Goal: Task Accomplishment & Management: Complete application form

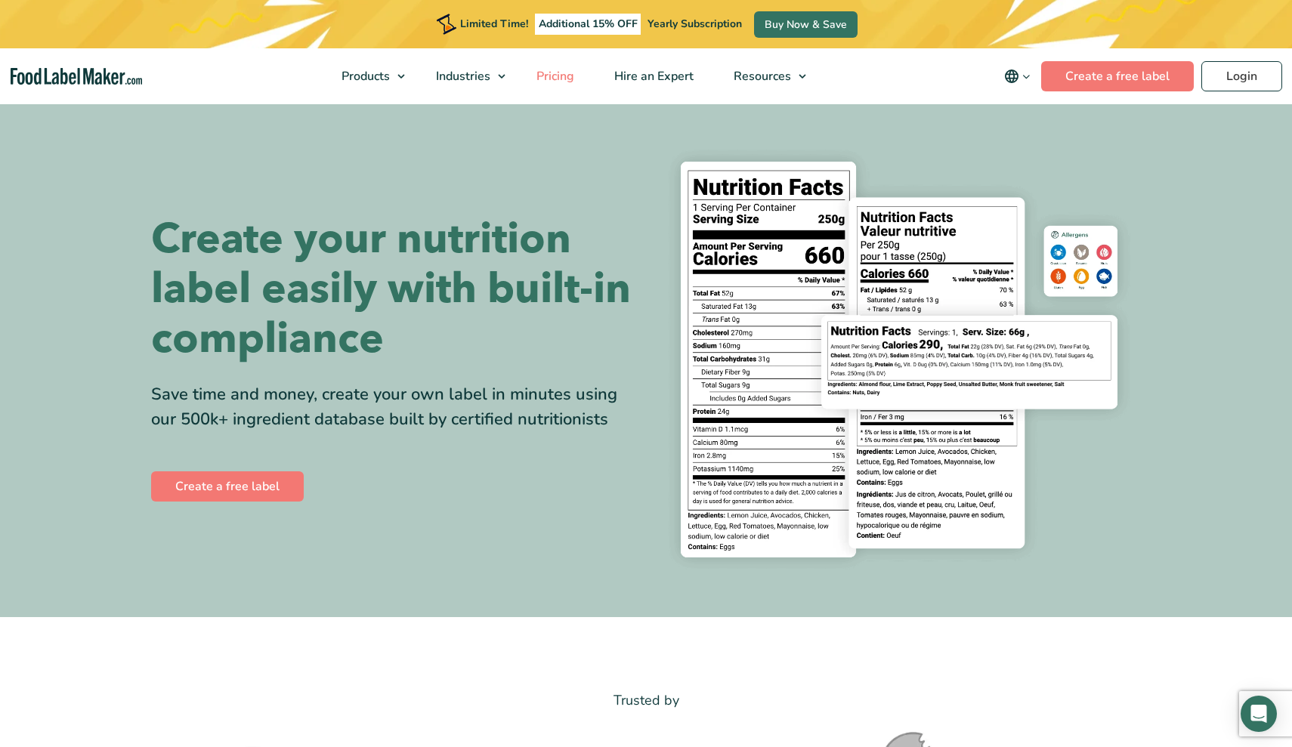
click at [559, 74] on span "Pricing" at bounding box center [554, 76] width 44 height 17
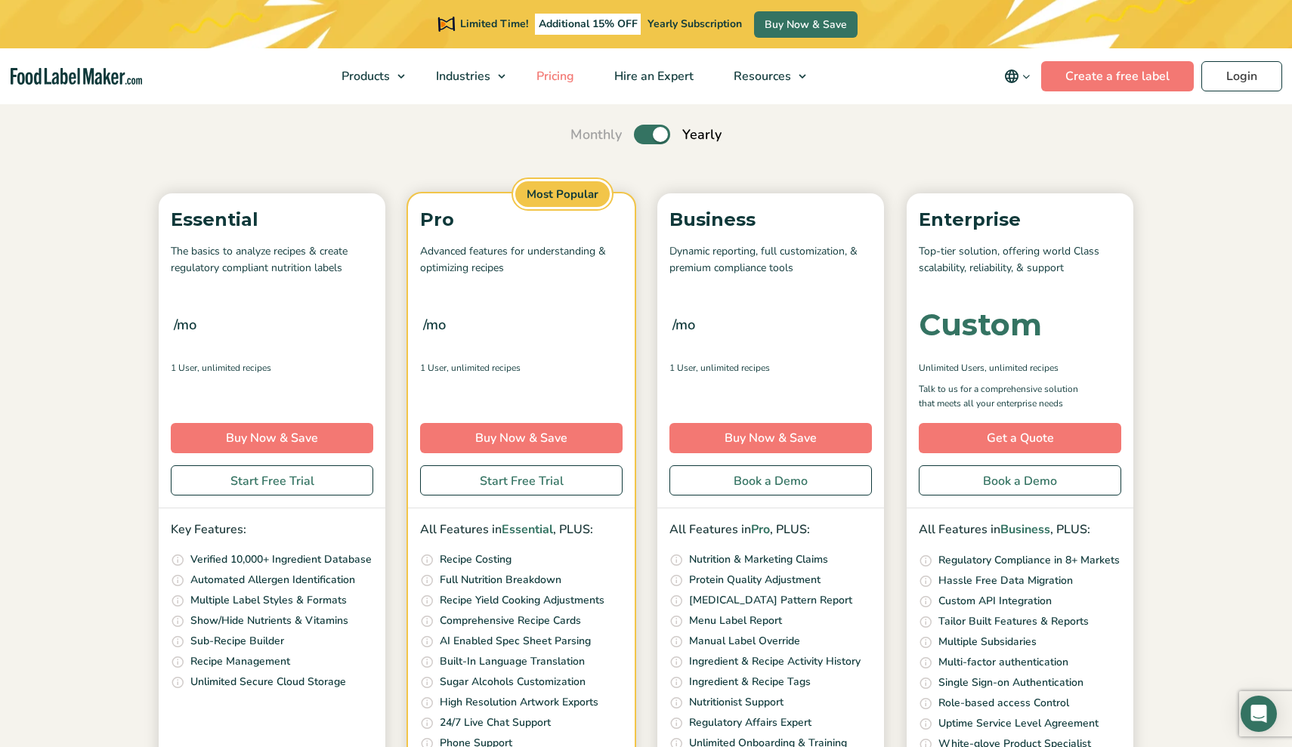
scroll to position [133, 0]
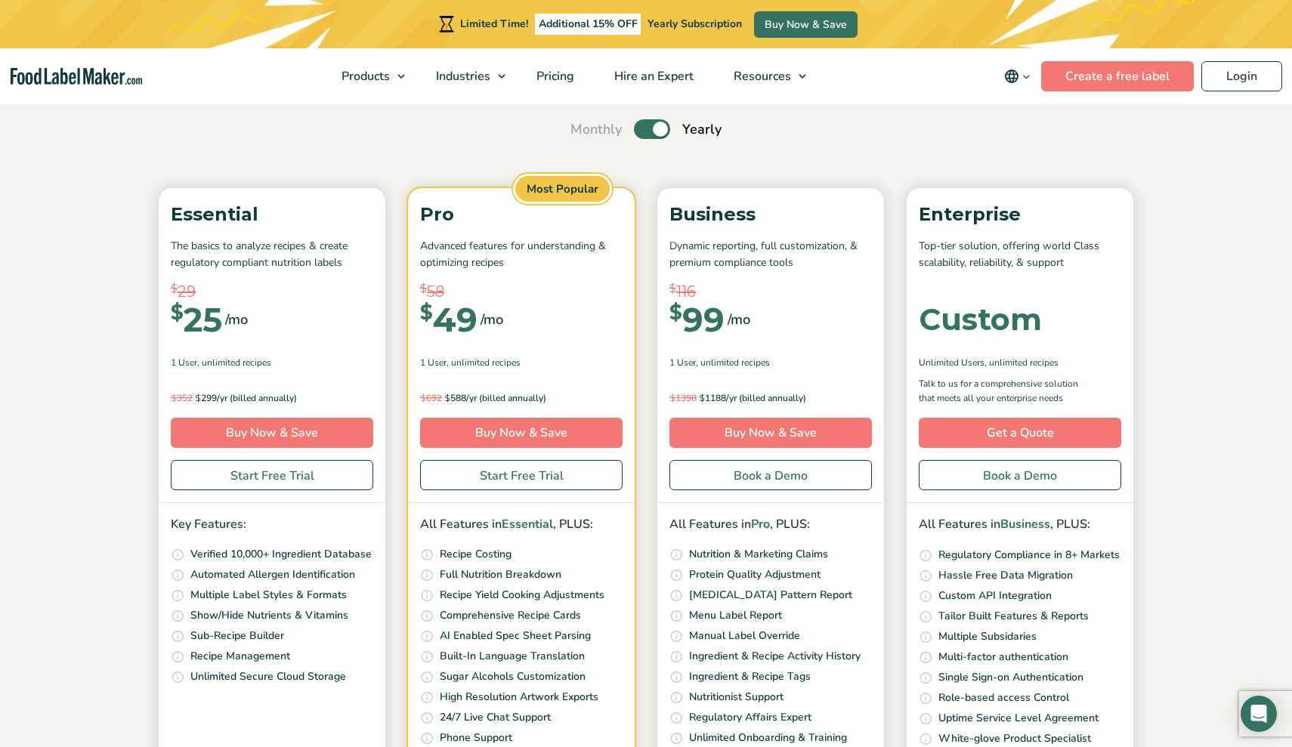
click at [643, 128] on label "Toggle" at bounding box center [652, 129] width 36 height 20
click at [583, 128] on input "Toggle" at bounding box center [579, 130] width 10 height 10
checkbox input "false"
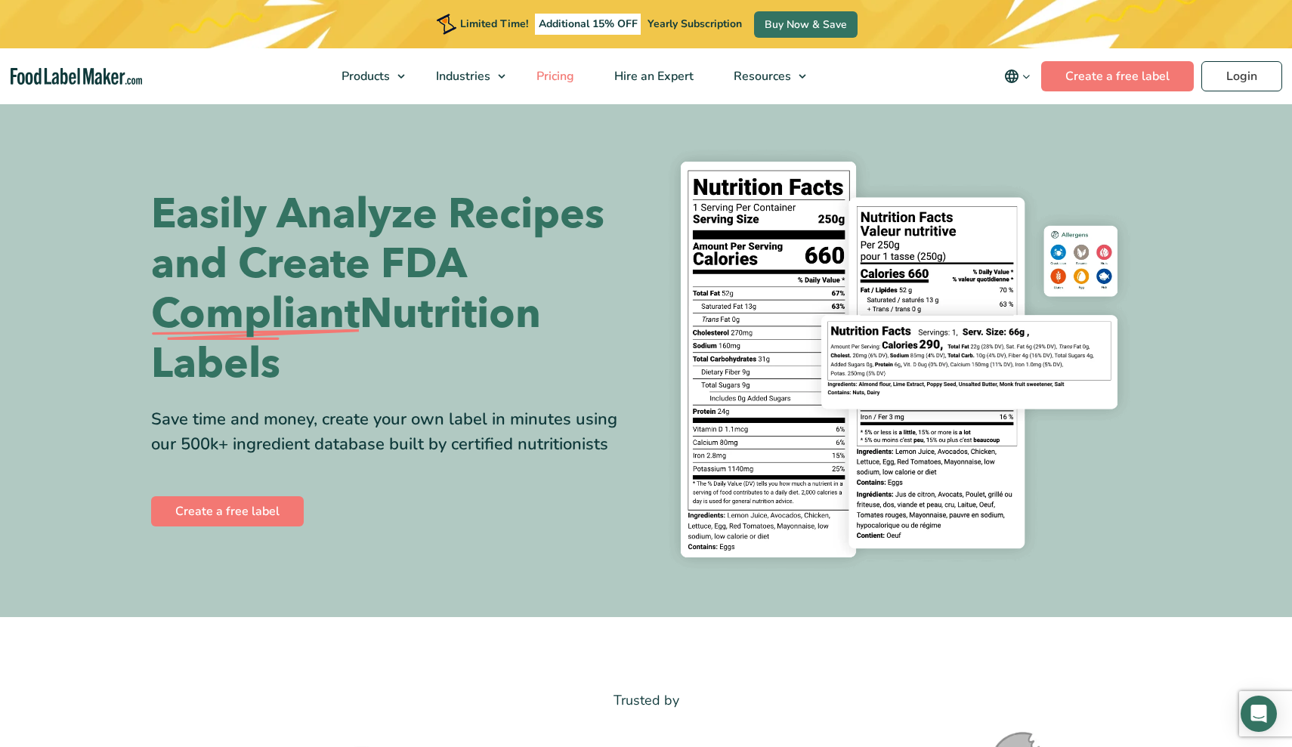
click at [556, 57] on link "Pricing" at bounding box center [554, 76] width 74 height 56
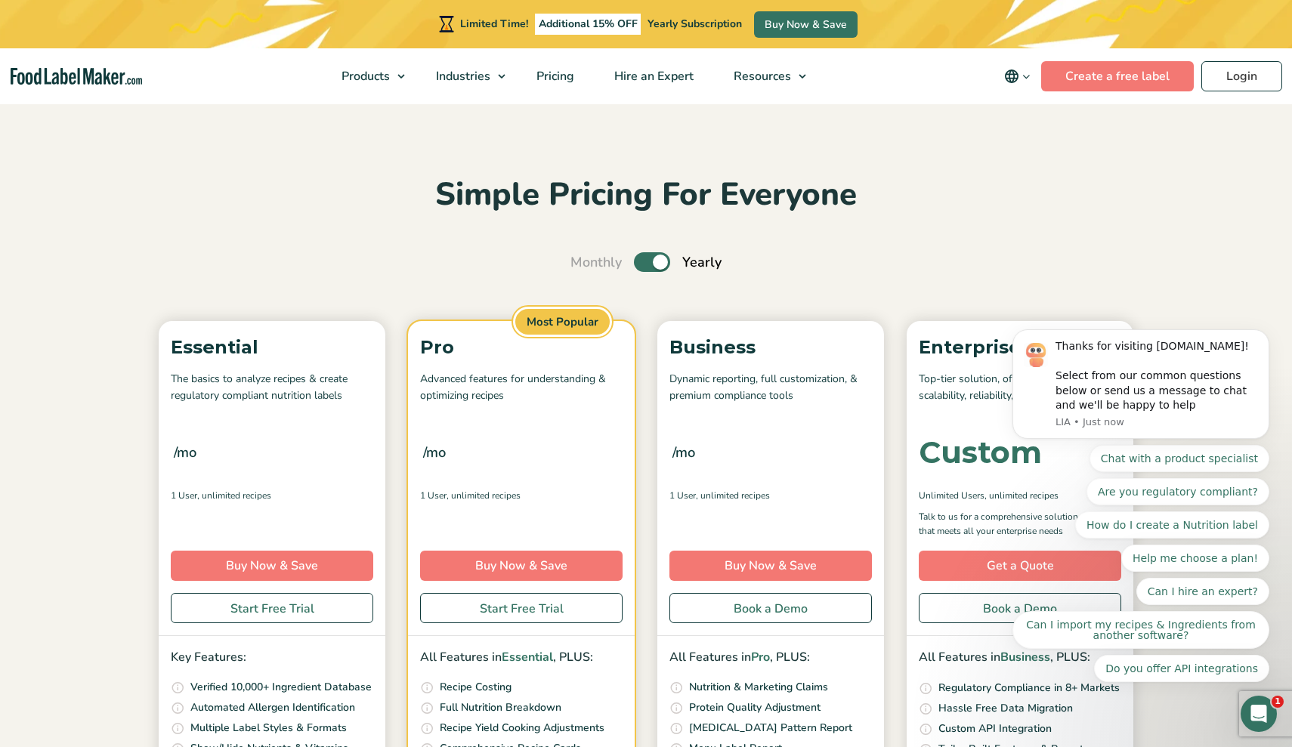
click at [583, 268] on input "Toggle" at bounding box center [579, 263] width 10 height 10
checkbox input "false"
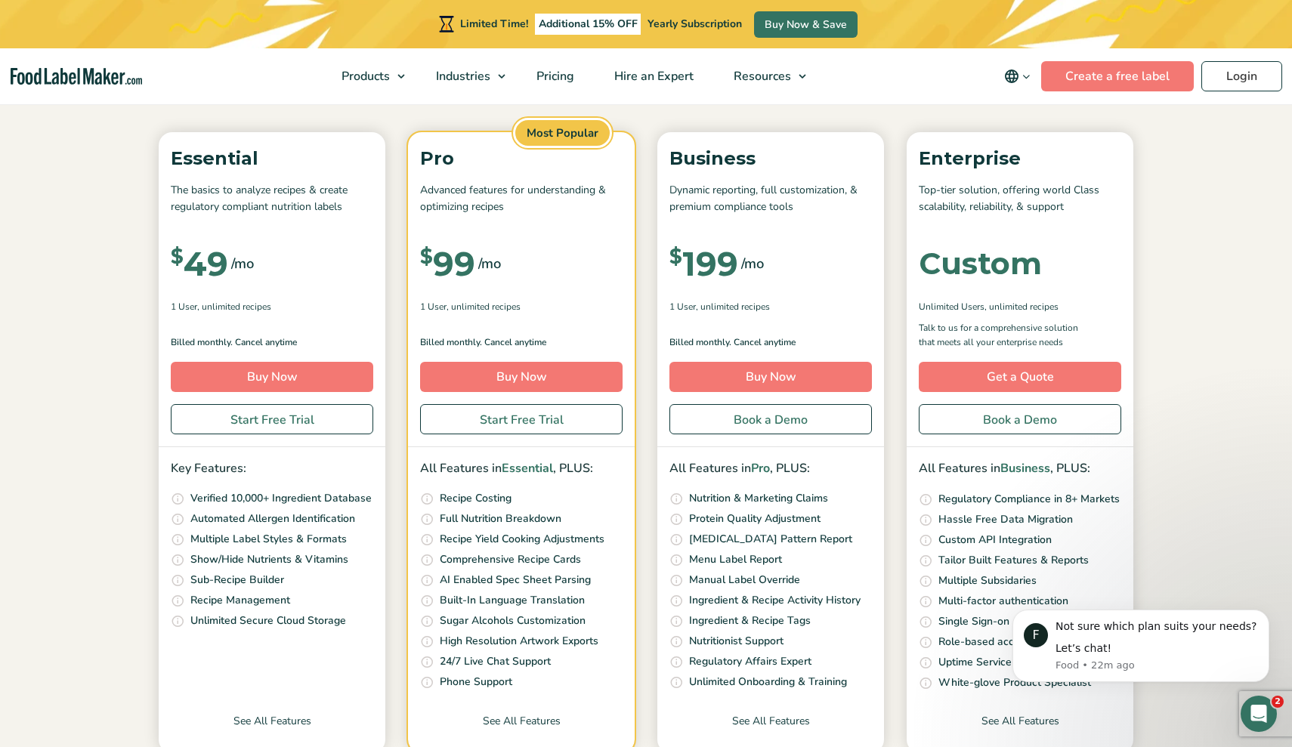
scroll to position [204, 0]
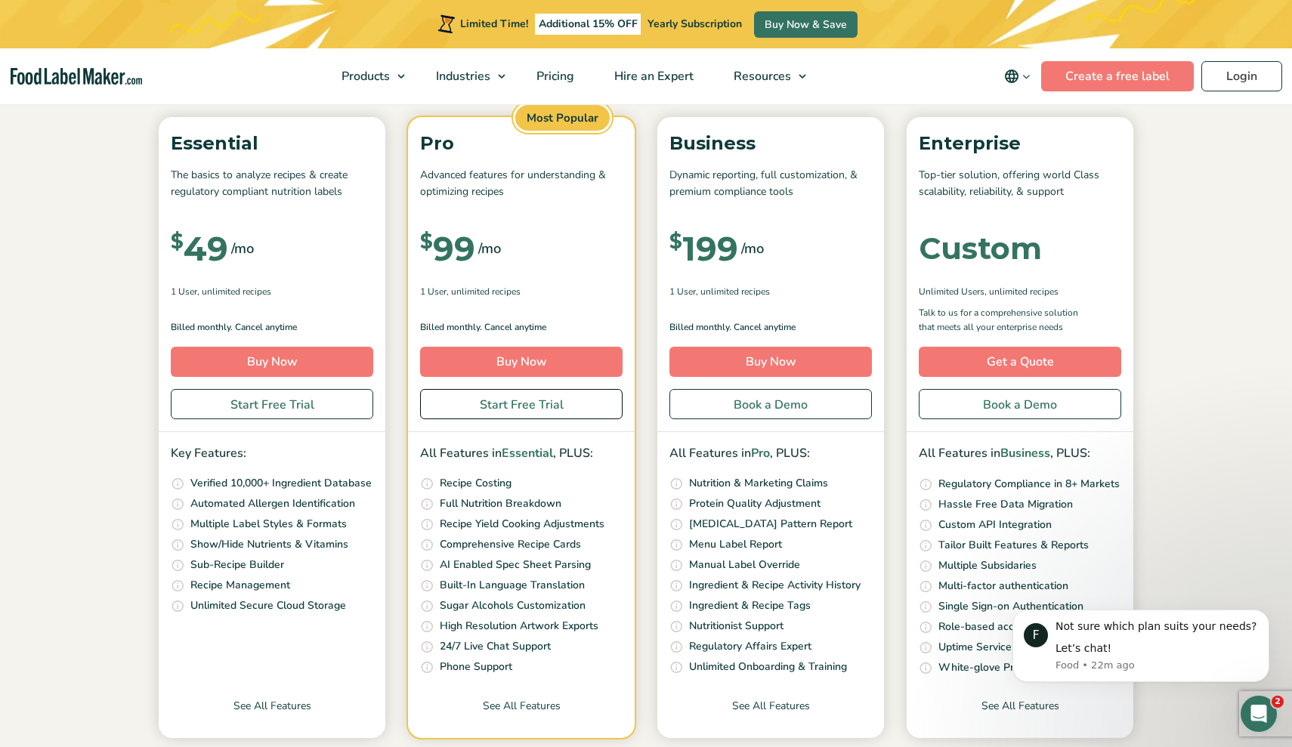
click at [525, 409] on link "Start Free Trial" at bounding box center [521, 404] width 203 height 30
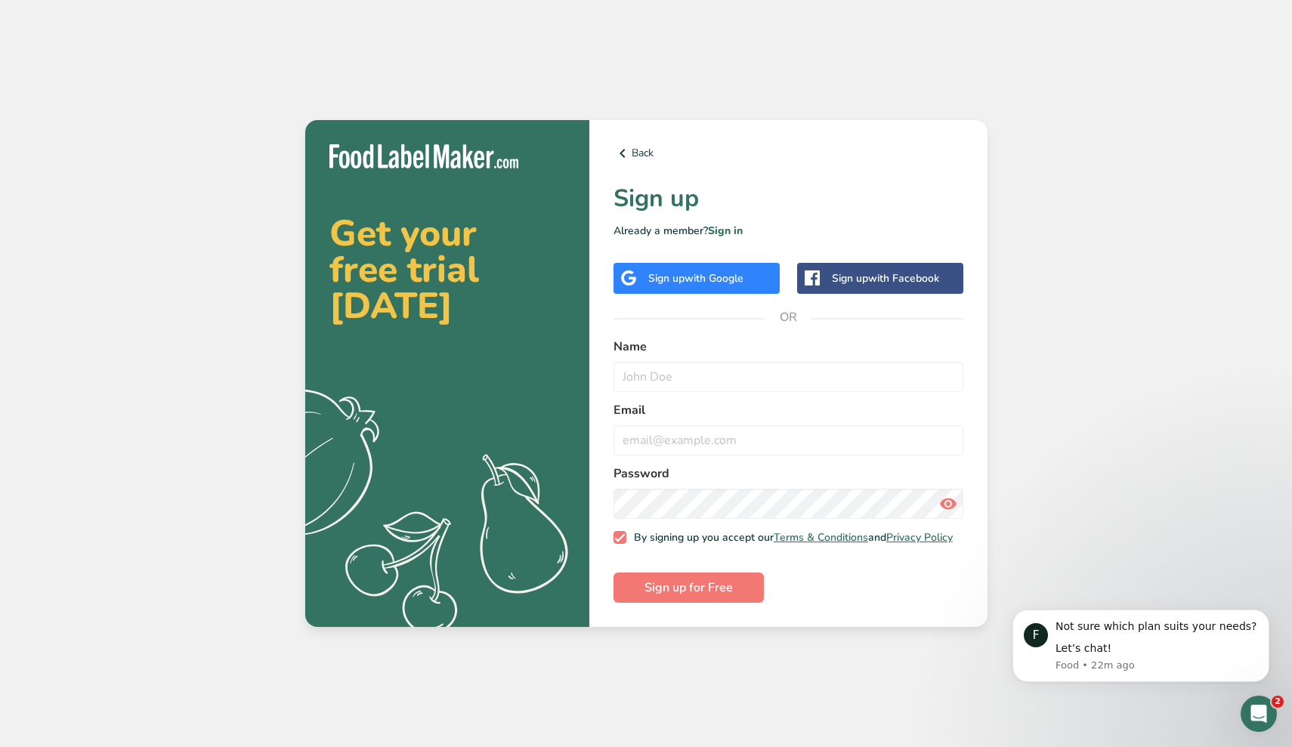
click at [673, 277] on div "Sign up with Google" at bounding box center [695, 279] width 95 height 16
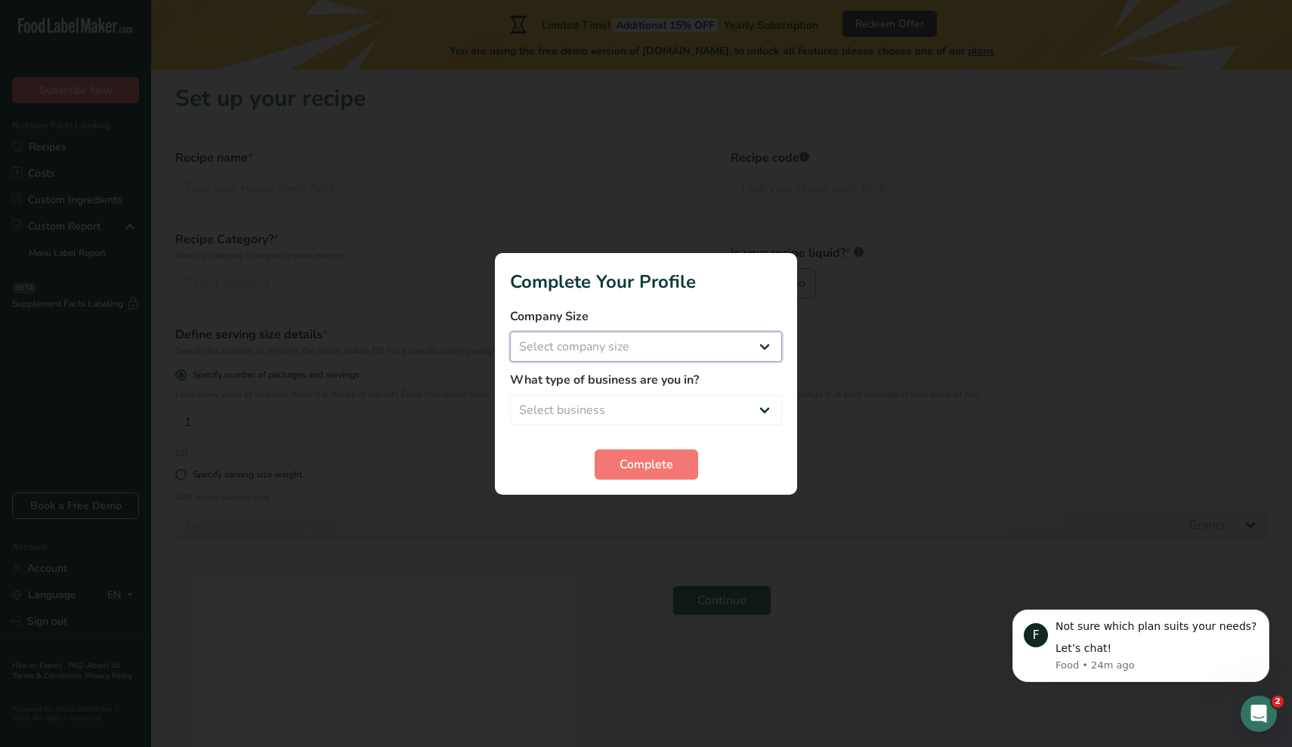
select select "1"
click at [634, 468] on span "Complete" at bounding box center [647, 465] width 54 height 18
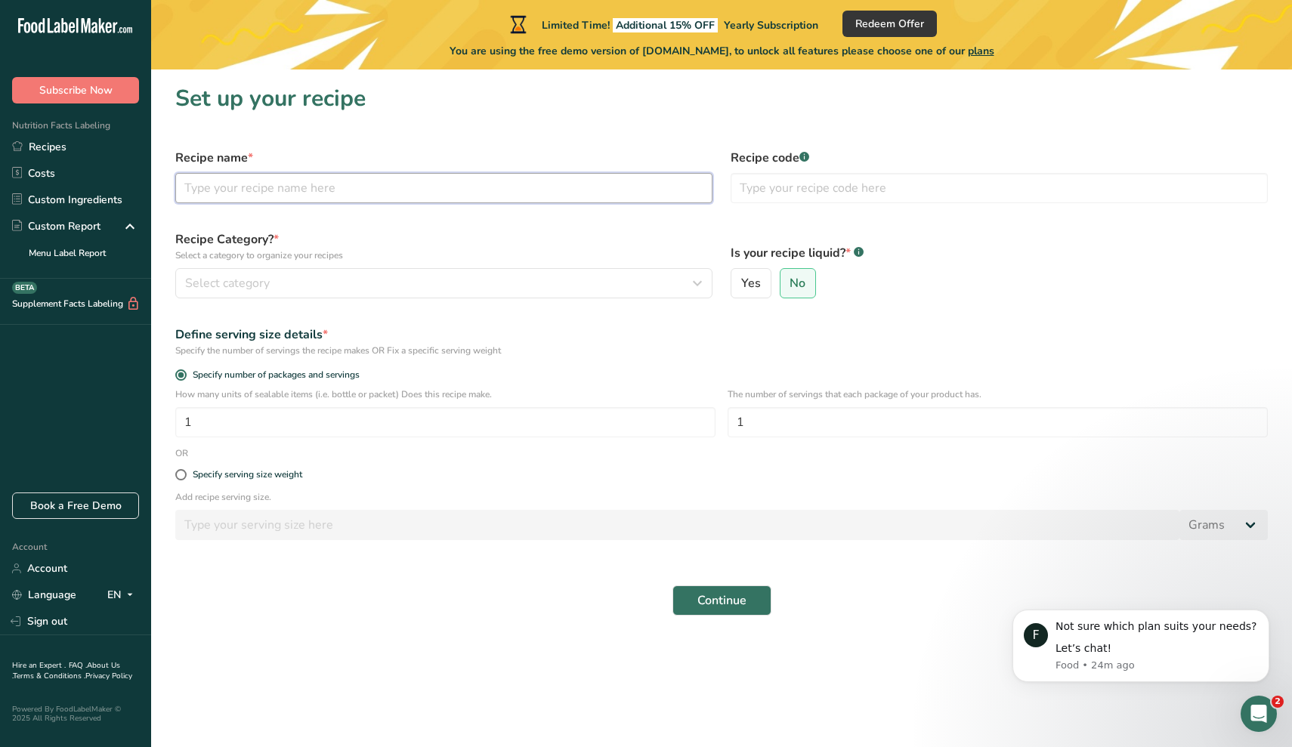
click at [450, 200] on input "text" at bounding box center [443, 188] width 537 height 30
type input "D"
type input "Tahitian Lime - 2 oz"
click at [429, 246] on label "Recipe Category? * Select a category to organize your recipes" at bounding box center [443, 247] width 537 height 32
click at [416, 297] on button "Select category" at bounding box center [443, 283] width 537 height 30
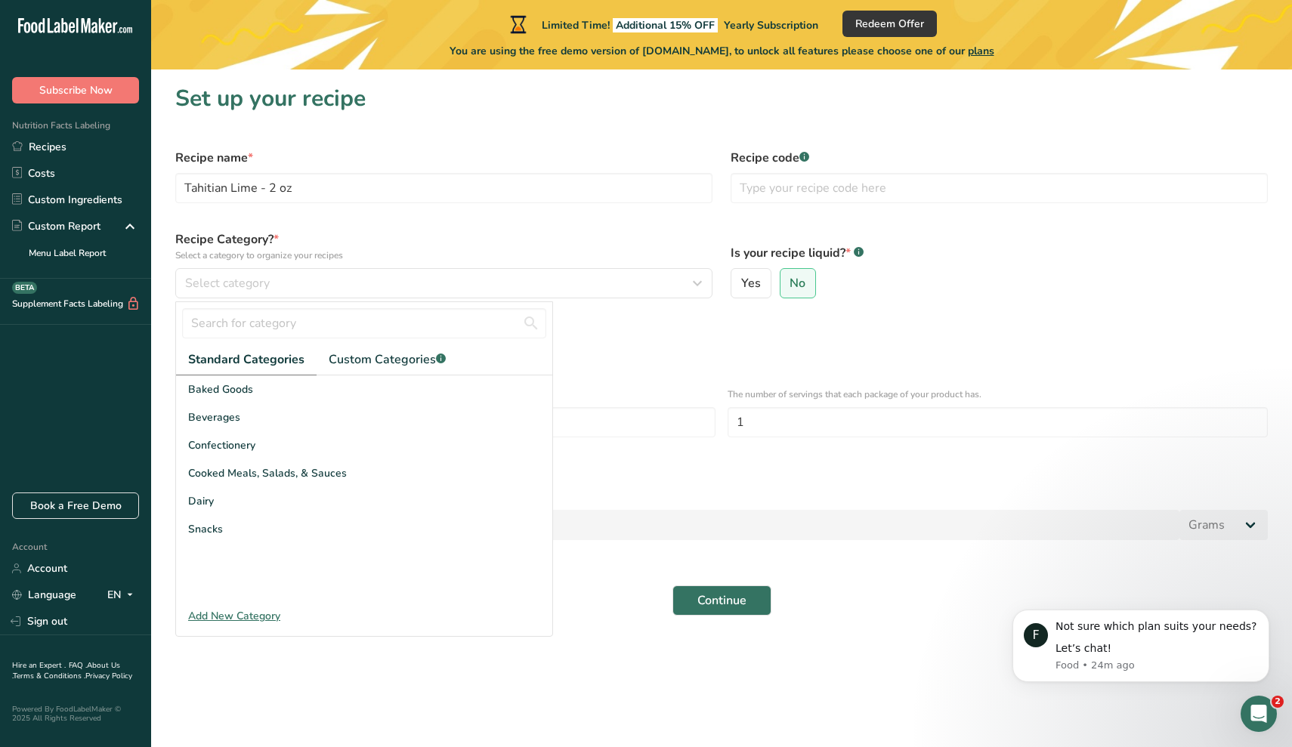
click at [268, 613] on div "Add New Category" at bounding box center [364, 616] width 376 height 16
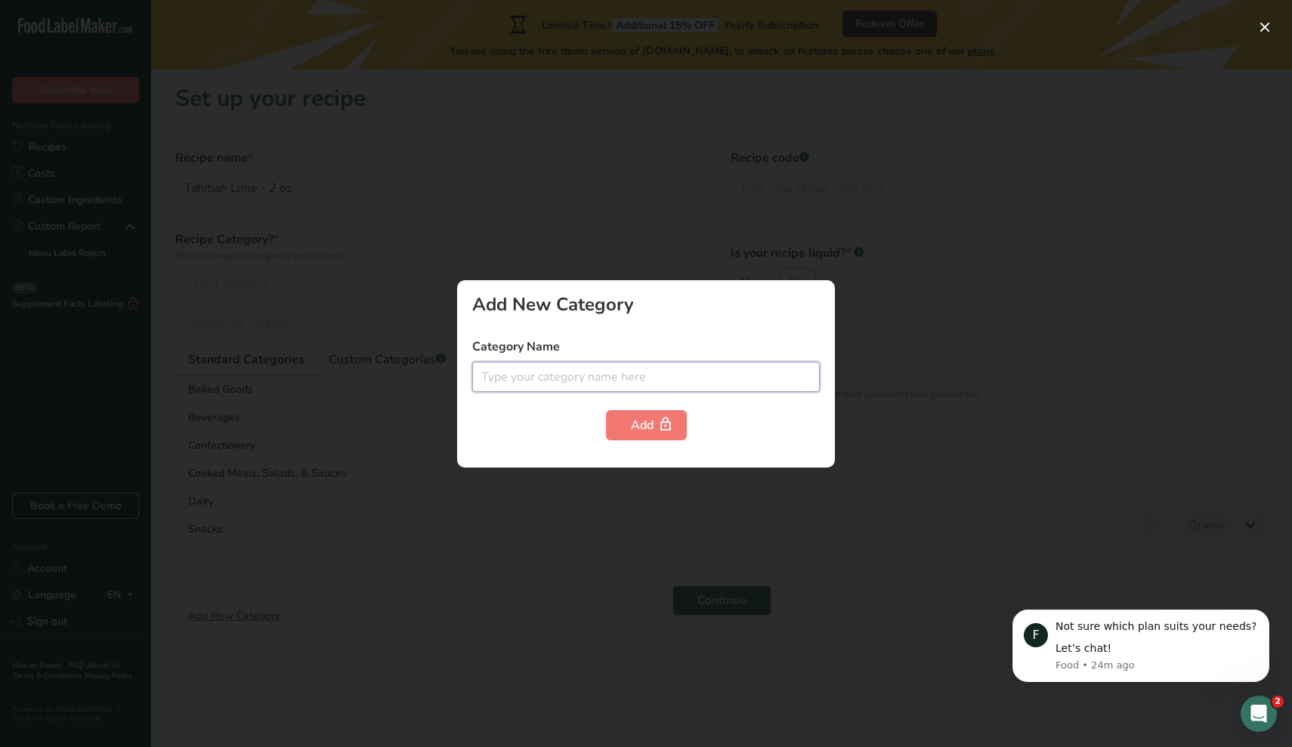
click at [529, 368] on input "text" at bounding box center [646, 377] width 348 height 30
click at [863, 311] on div at bounding box center [646, 373] width 1292 height 747
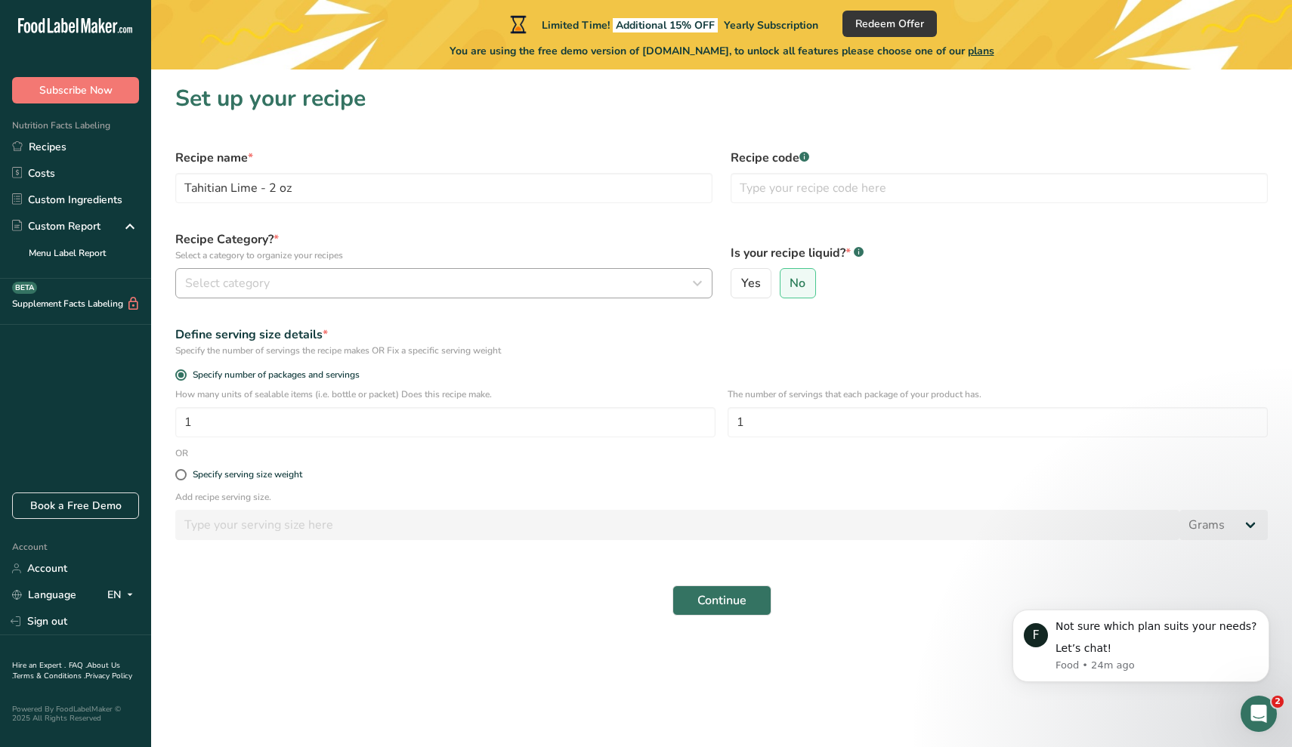
click at [292, 285] on div "Select category" at bounding box center [439, 283] width 509 height 18
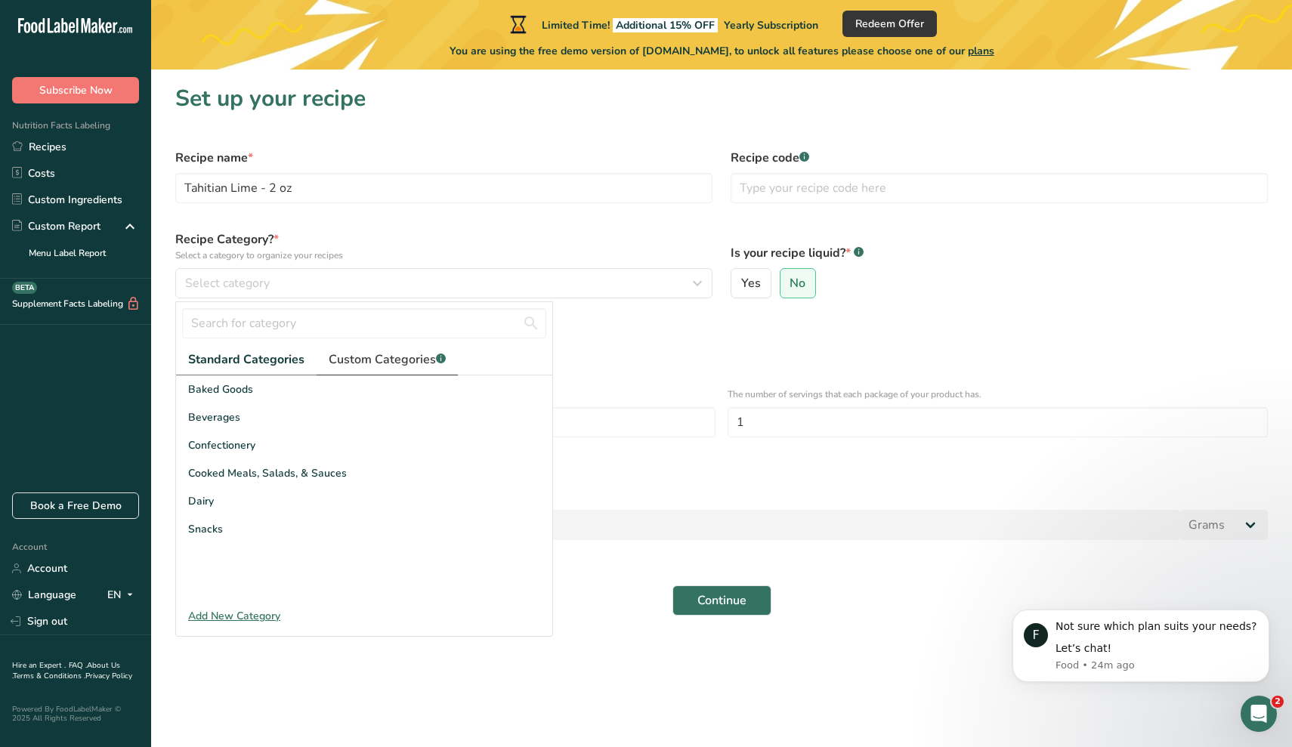
click at [388, 375] on link "Custom Categories .a-a{fill:#347362;}.b-a{fill:#fff;}" at bounding box center [387, 360] width 141 height 31
click at [248, 348] on link "Standard Categories" at bounding box center [245, 360] width 139 height 31
click at [265, 449] on div "Confectionery" at bounding box center [364, 446] width 376 height 28
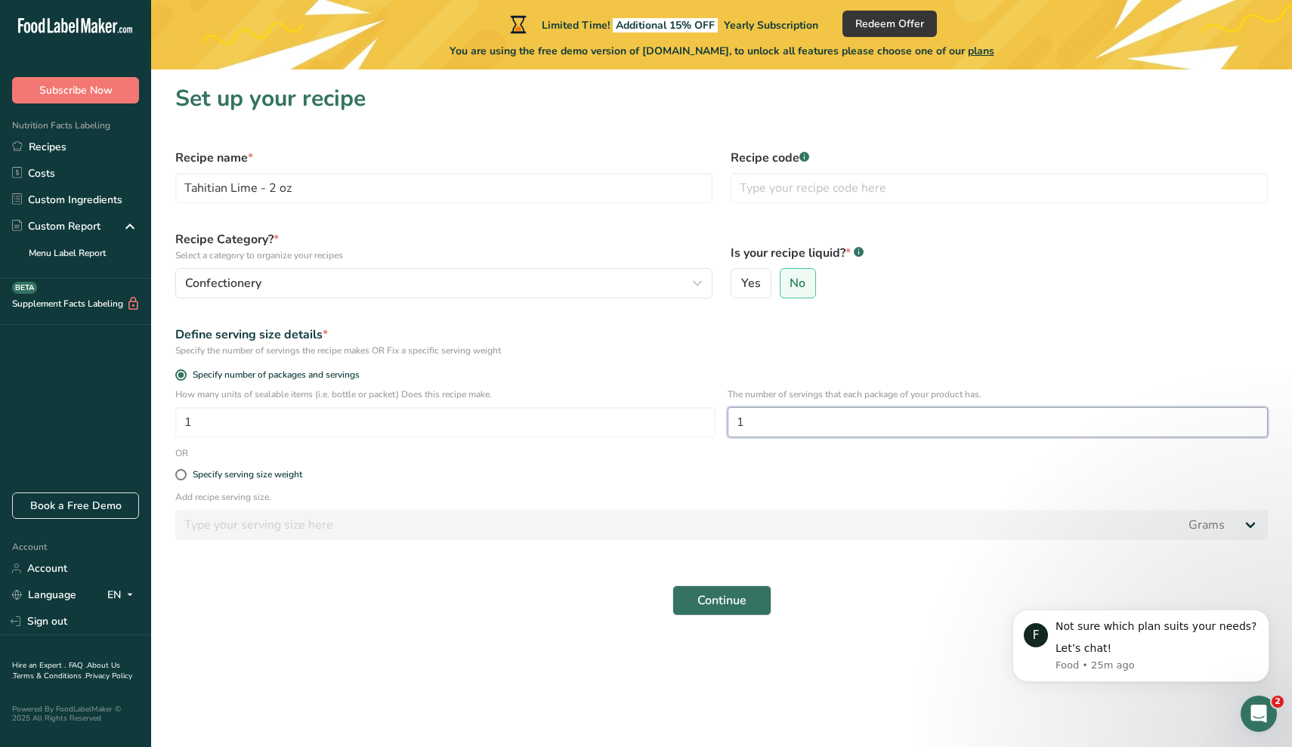
click at [772, 428] on input "1" at bounding box center [998, 422] width 540 height 30
type input "30"
click at [410, 480] on label "Specify serving size weight" at bounding box center [721, 474] width 1093 height 11
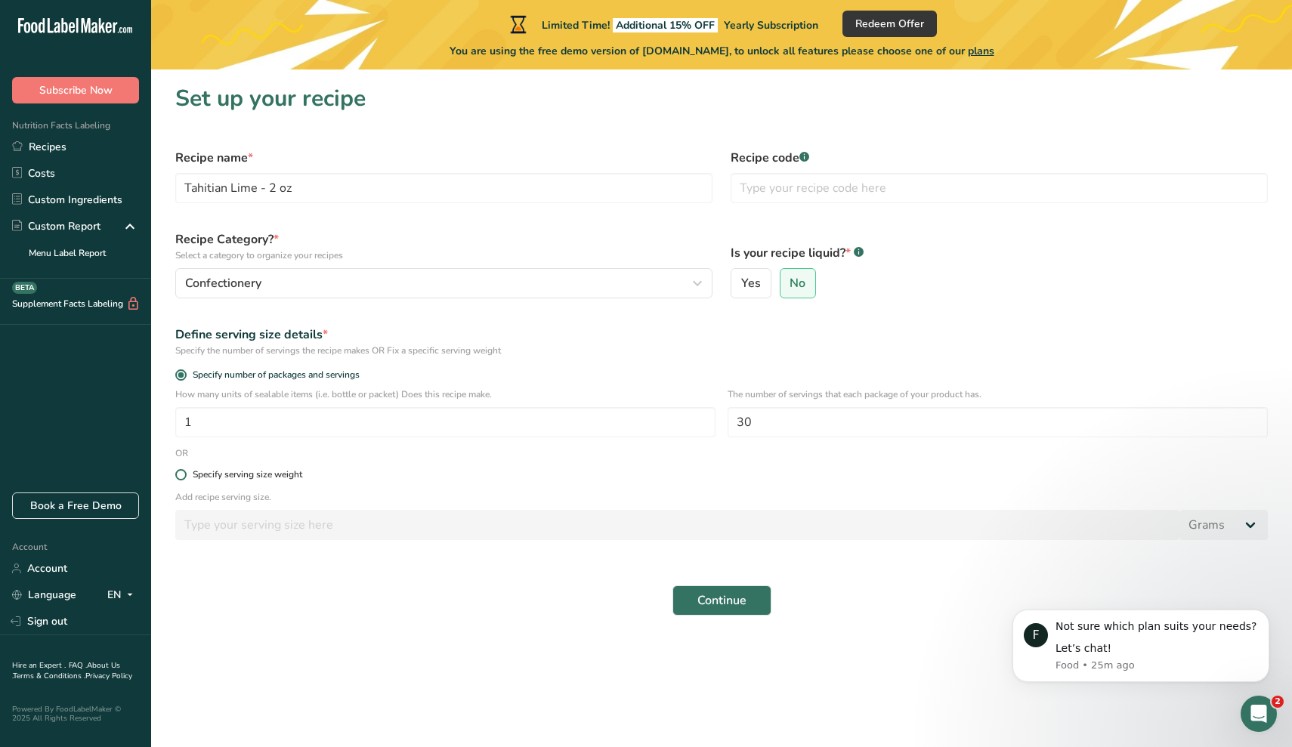
click at [185, 480] on input "Specify serving size weight" at bounding box center [180, 475] width 10 height 10
radio input "true"
radio input "false"
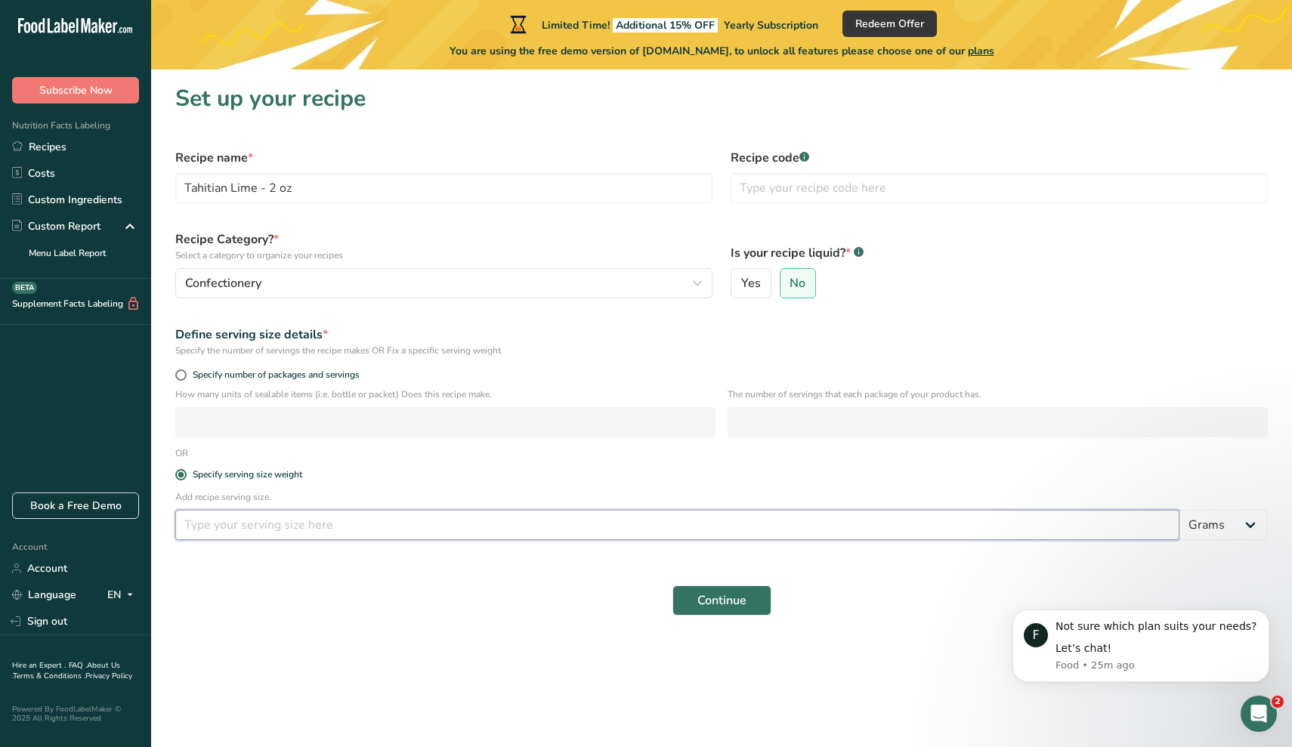
click at [346, 522] on input "number" at bounding box center [677, 525] width 1004 height 30
click at [263, 374] on span "Specify number of packages and servings" at bounding box center [273, 375] width 173 height 11
click at [185, 374] on input "Specify number of packages and servings" at bounding box center [180, 375] width 10 height 10
radio input "true"
radio input "false"
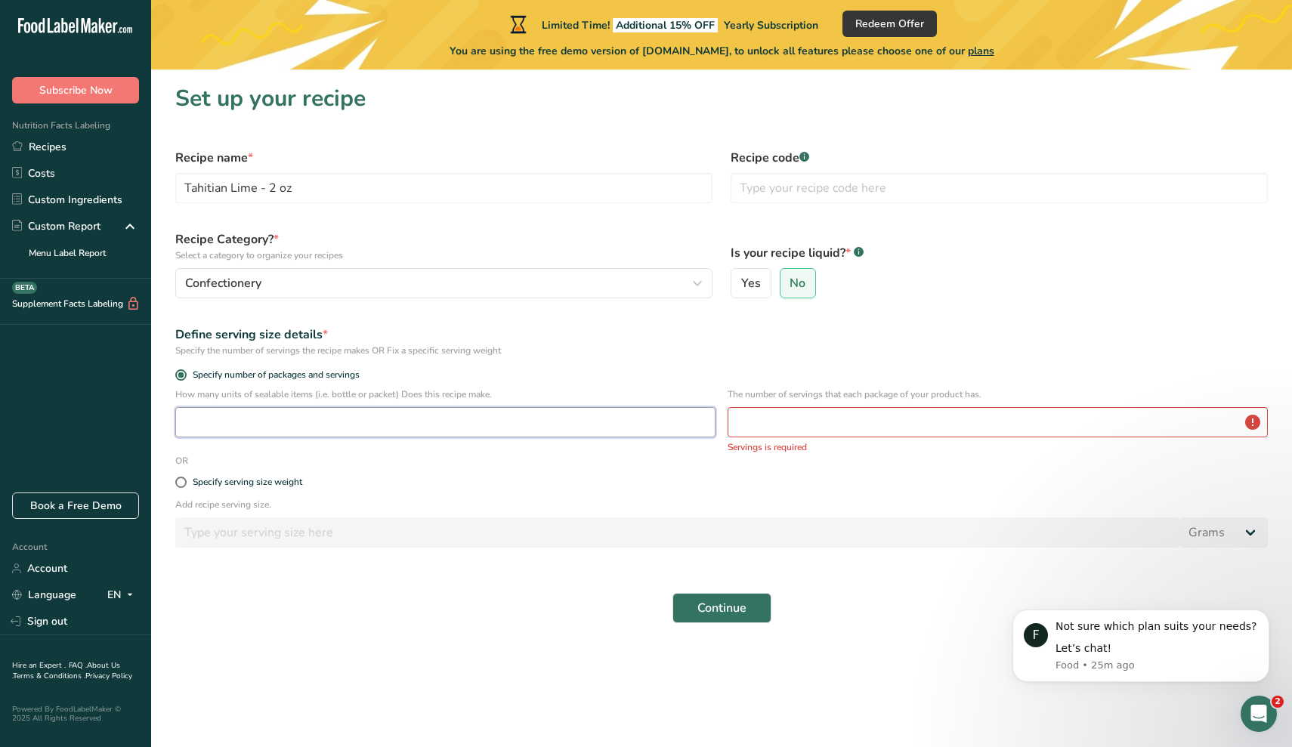
click at [256, 423] on input "number" at bounding box center [445, 422] width 540 height 30
click at [740, 424] on input "number" at bounding box center [998, 422] width 540 height 30
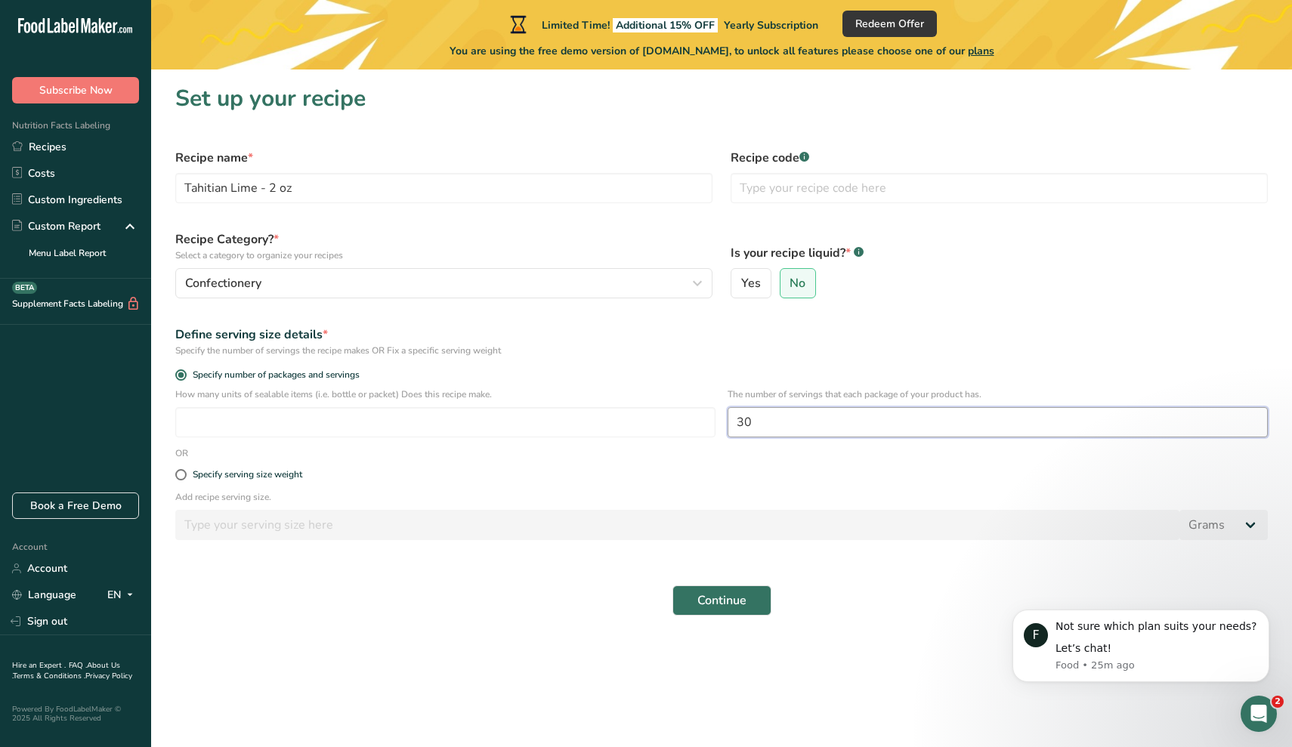
type input "30"
click at [398, 608] on div "Continue" at bounding box center [721, 601] width 1111 height 48
click at [373, 403] on div "How many units of sealable items (i.e. bottle or packet) Does this recipe make." at bounding box center [445, 413] width 540 height 50
click at [375, 417] on input "number" at bounding box center [445, 422] width 540 height 30
click at [399, 469] on div "Specify serving size weight" at bounding box center [721, 475] width 1111 height 30
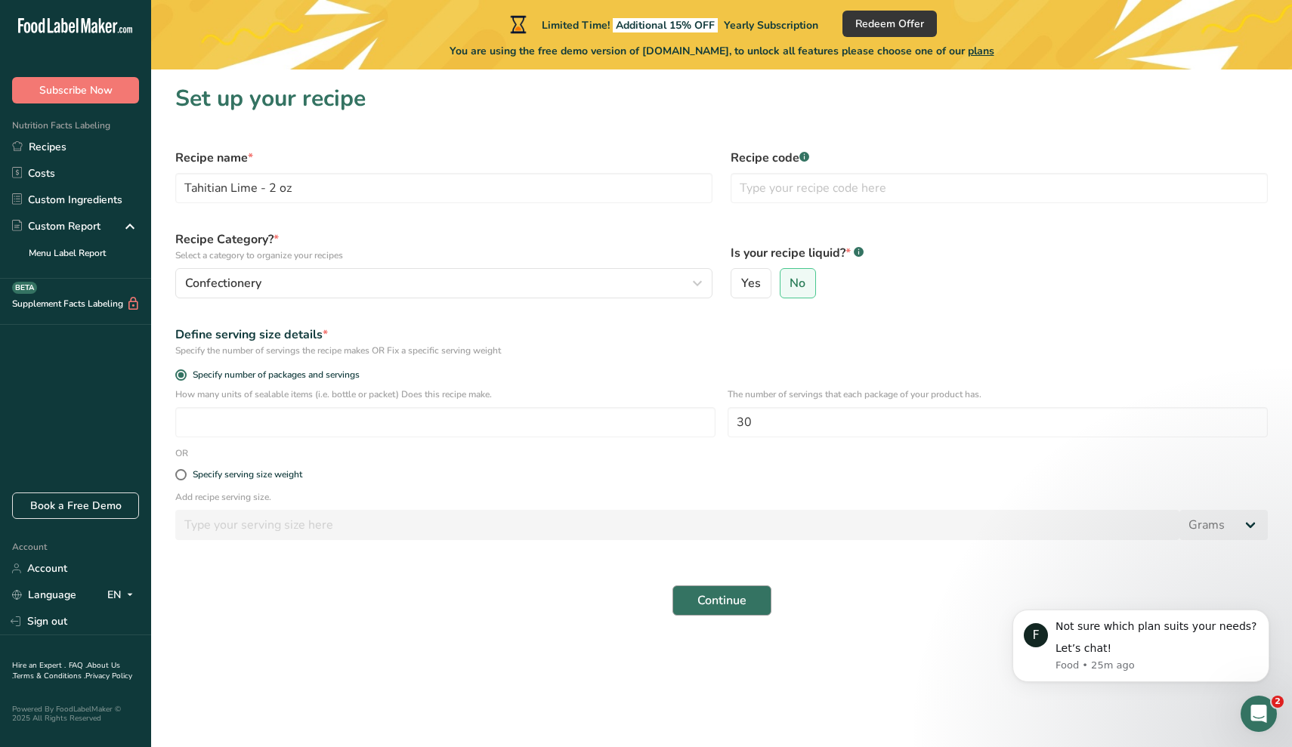
click at [699, 599] on span "Continue" at bounding box center [722, 601] width 49 height 18
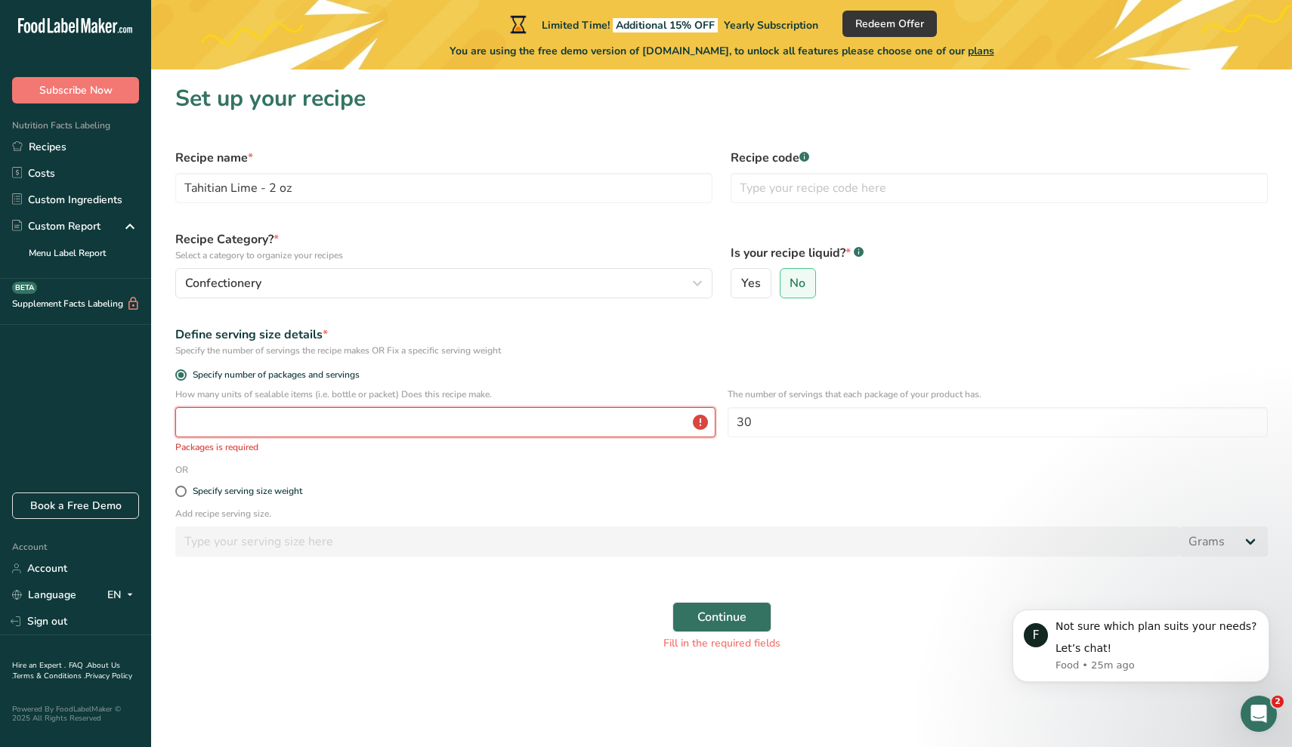
click at [386, 432] on input "number" at bounding box center [445, 422] width 540 height 30
click at [268, 496] on div "Specify serving size weight" at bounding box center [248, 491] width 110 height 11
click at [185, 496] on input "Specify serving size weight" at bounding box center [180, 492] width 10 height 10
radio input "true"
radio input "false"
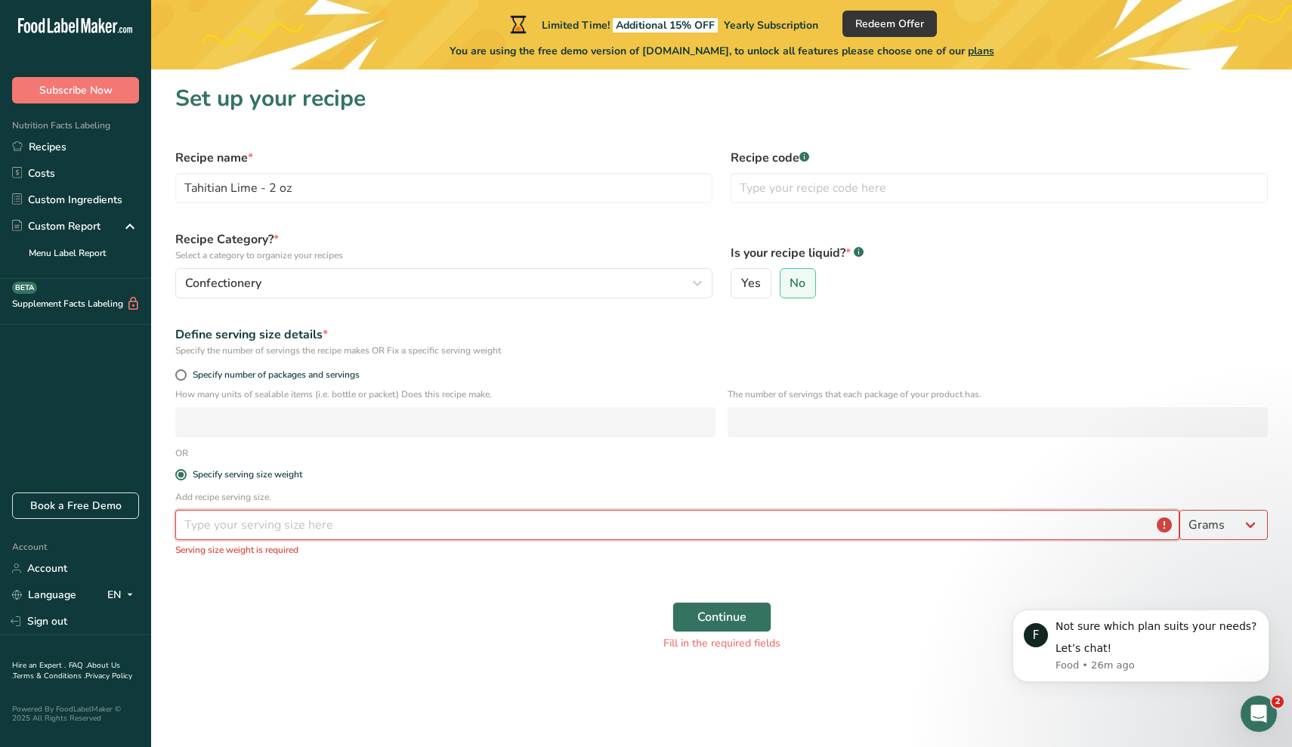
click at [276, 518] on input "number" at bounding box center [677, 525] width 1004 height 30
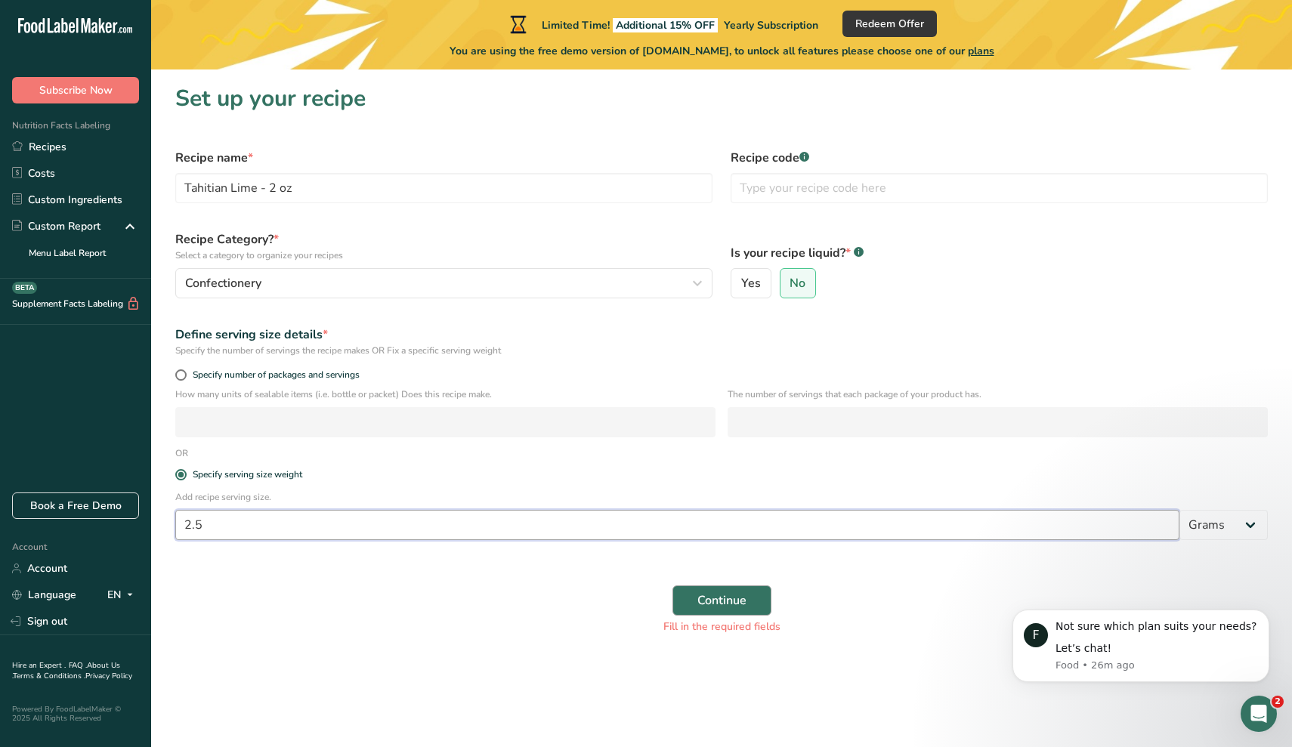
type input "2.5"
click at [739, 602] on span "Continue" at bounding box center [722, 601] width 49 height 18
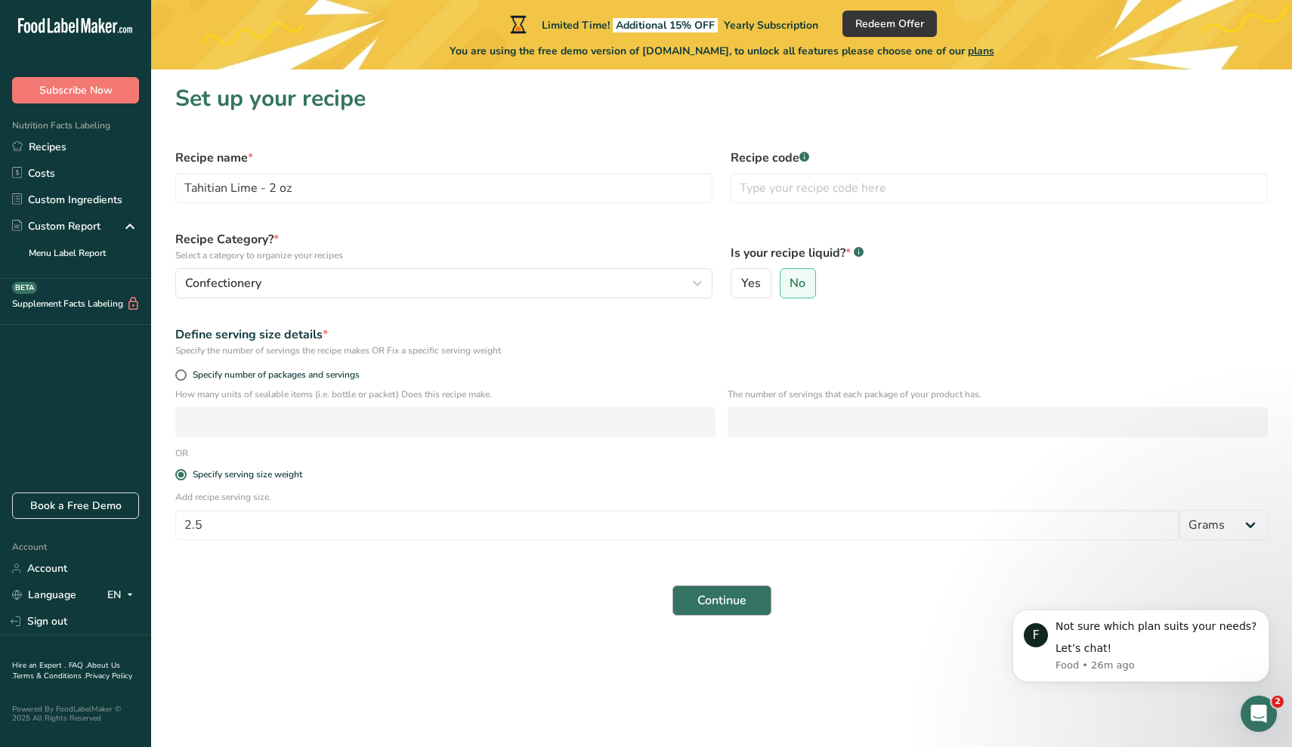
click at [709, 608] on span "Continue" at bounding box center [722, 601] width 49 height 18
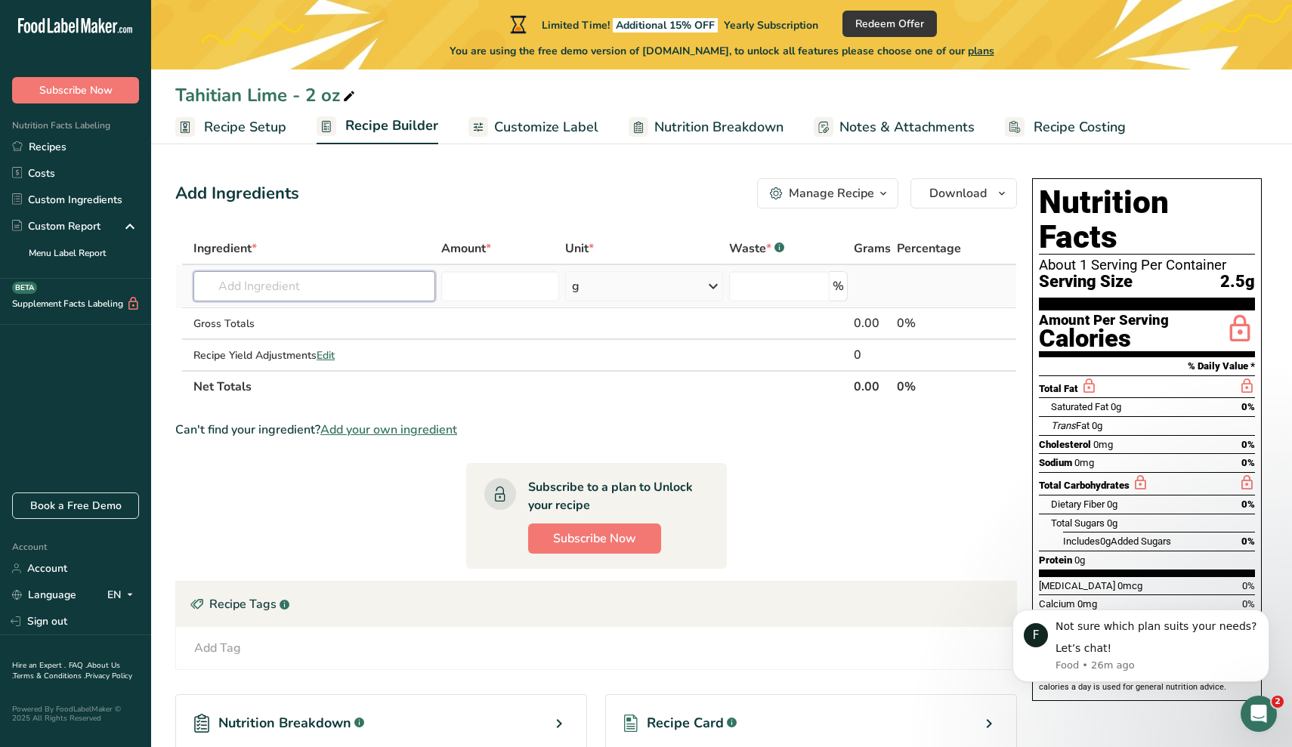
click at [380, 293] on input "text" at bounding box center [313, 286] width 241 height 30
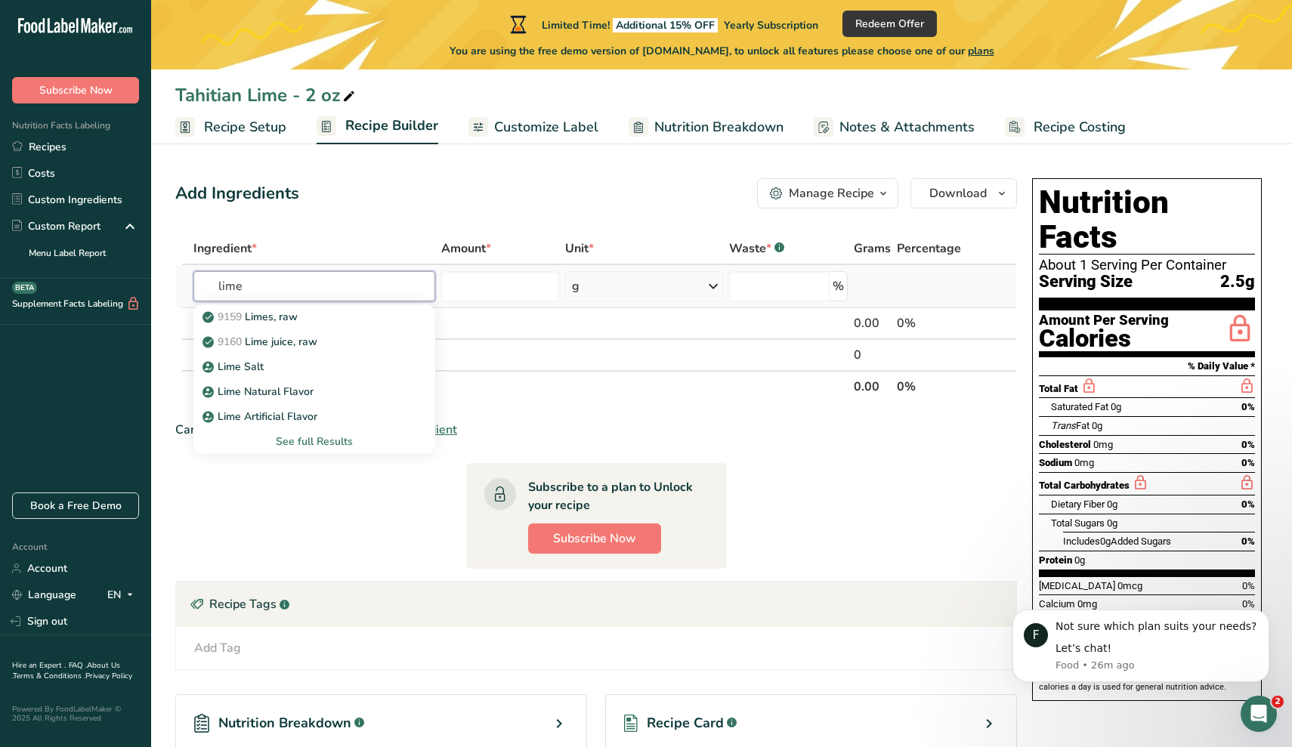
type input "lime"
click at [343, 445] on div "See full Results" at bounding box center [314, 442] width 217 height 16
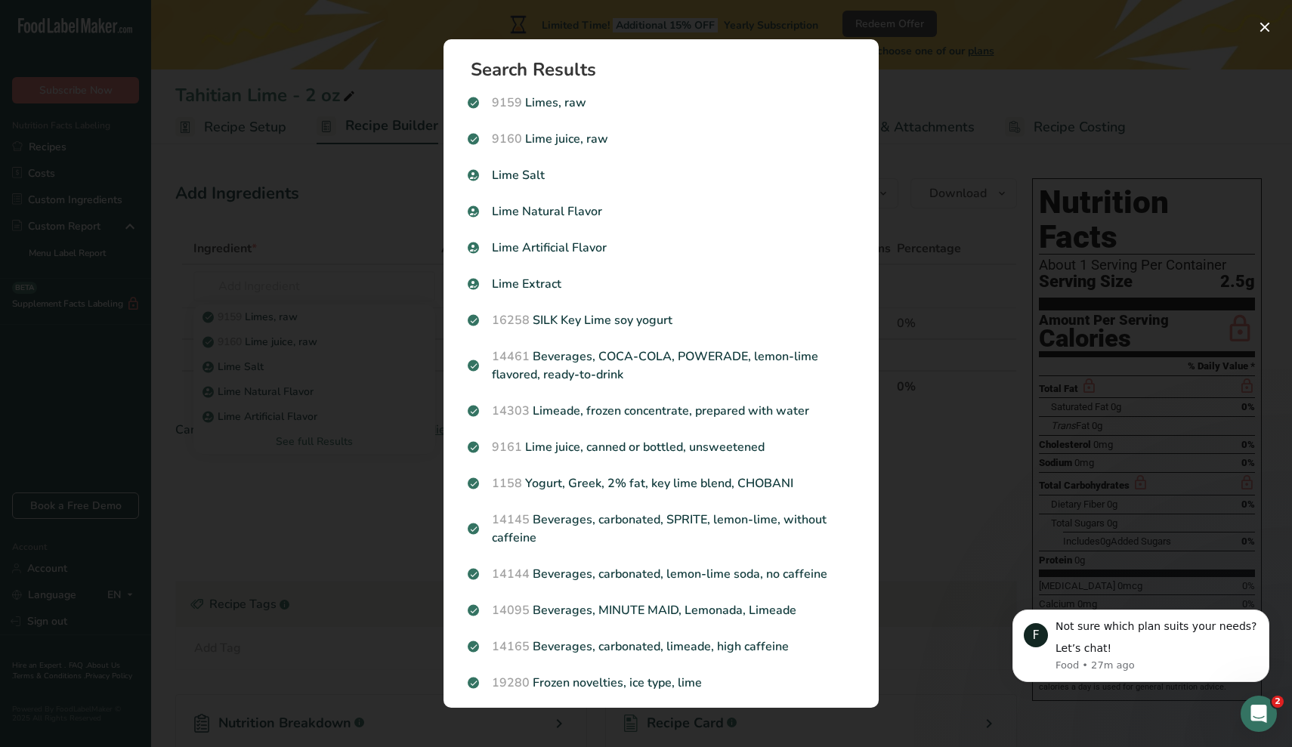
click at [332, 140] on div "Search results modal" at bounding box center [646, 373] width 1292 height 747
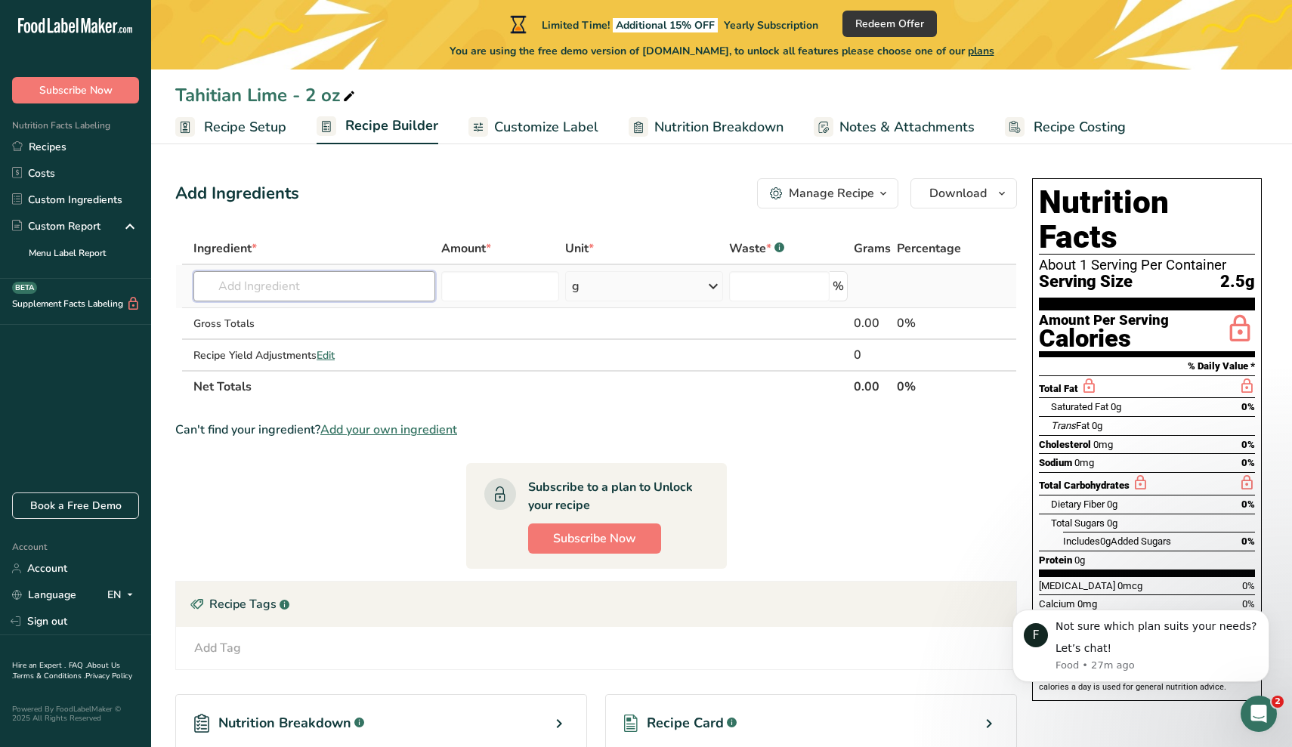
click at [428, 290] on input "text" at bounding box center [313, 286] width 241 height 30
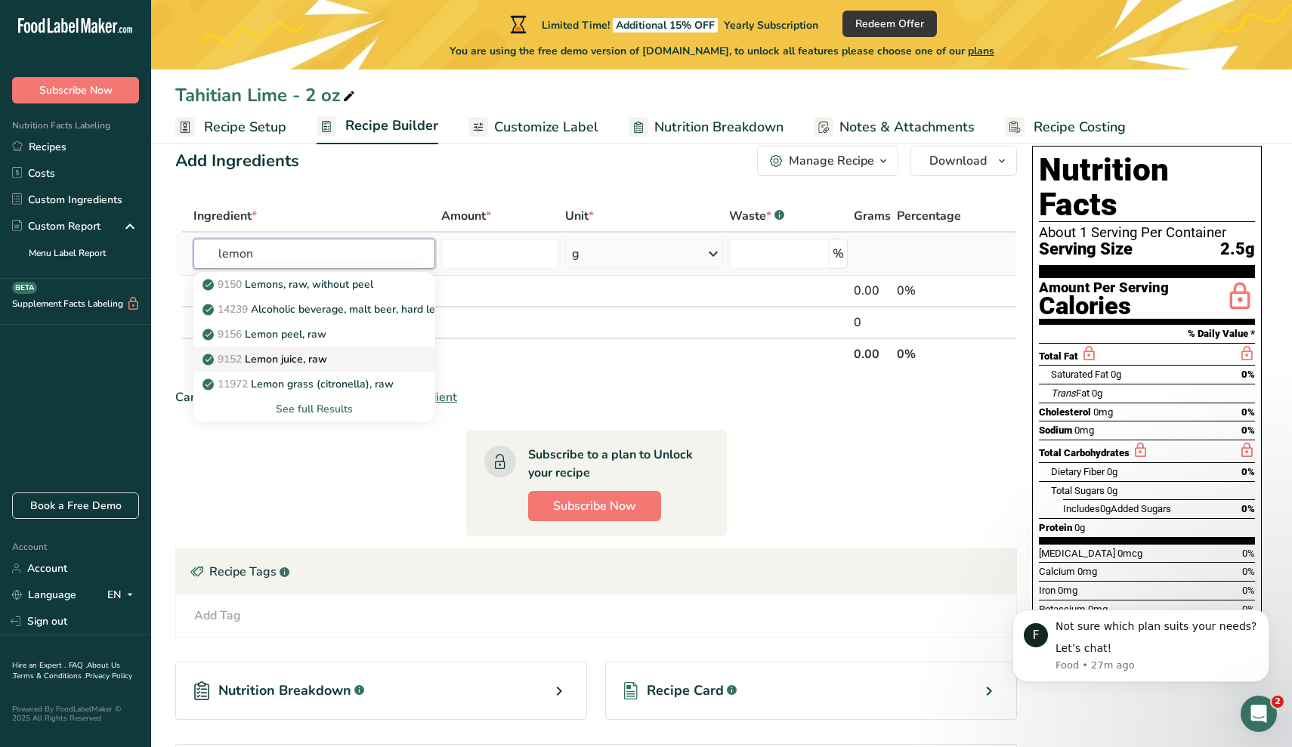
scroll to position [43, 0]
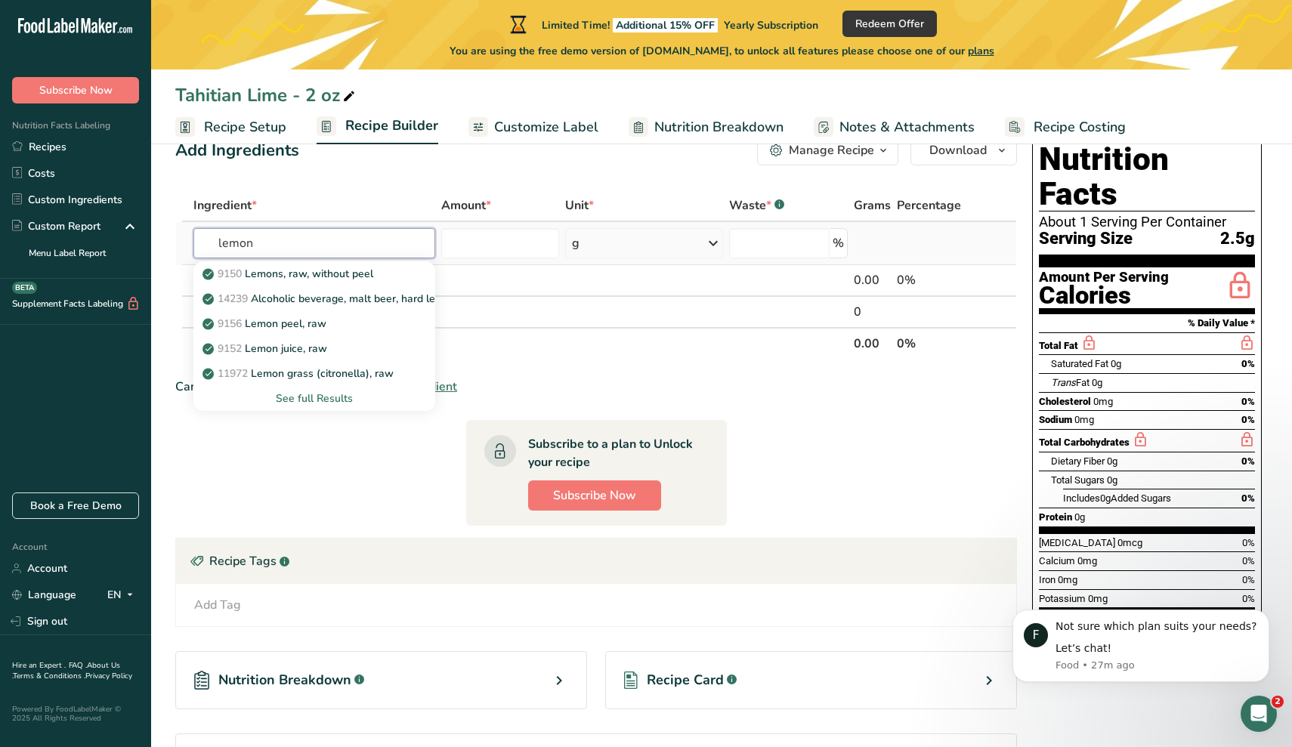
type input "lemon"
click at [353, 403] on div "See full Results" at bounding box center [314, 399] width 217 height 16
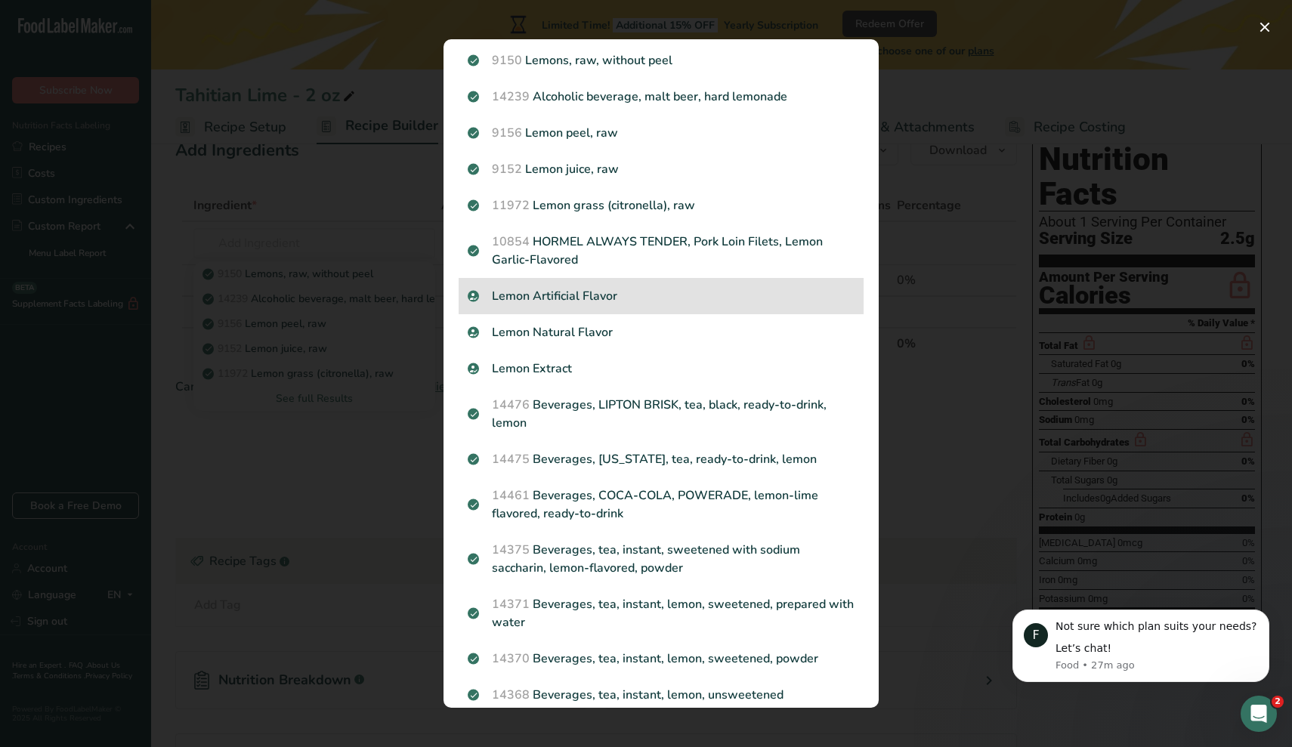
scroll to position [68, 0]
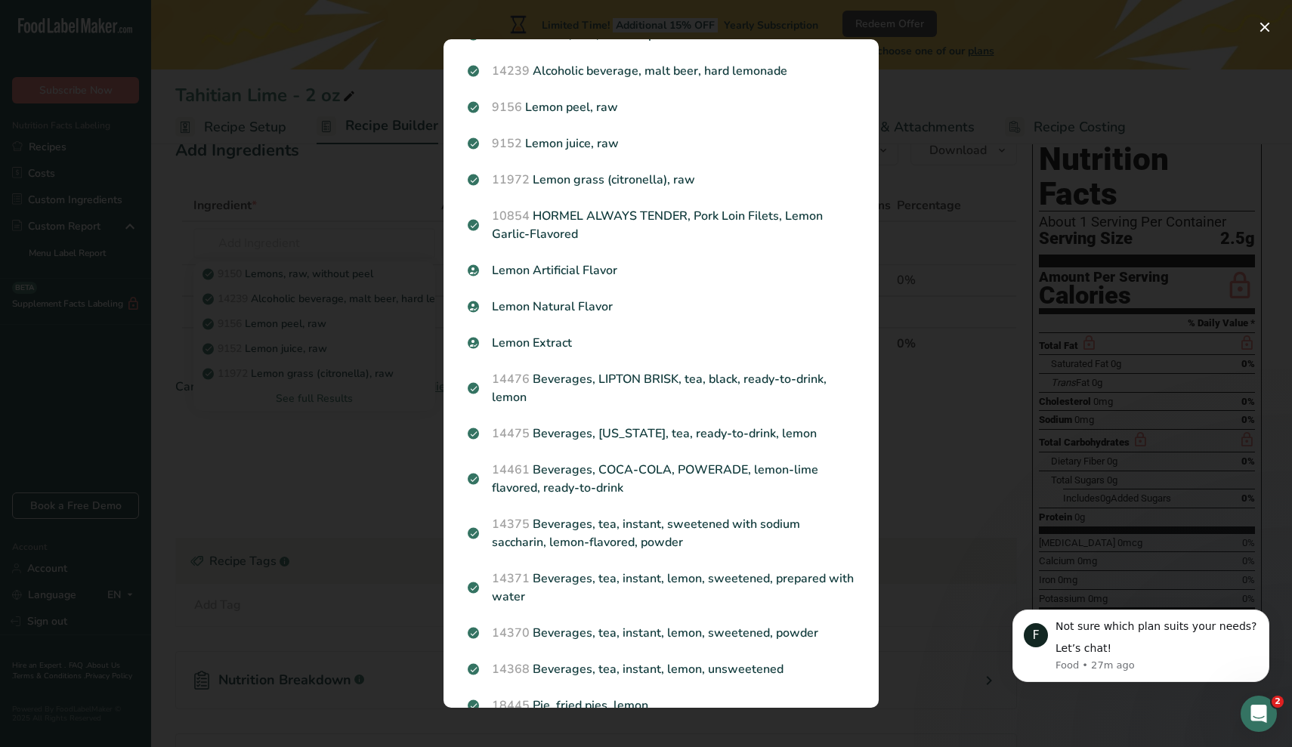
click at [370, 159] on div "Search results modal" at bounding box center [646, 373] width 1292 height 747
